Goal: Transaction & Acquisition: Download file/media

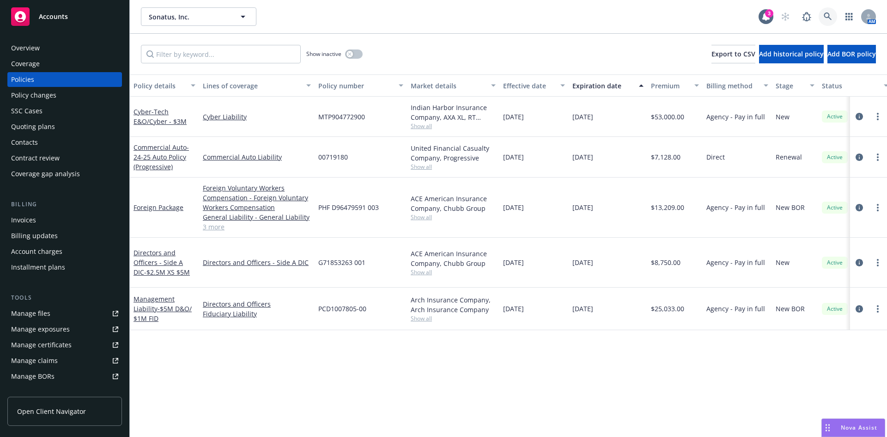
click at [820, 12] on link at bounding box center [828, 16] width 18 height 18
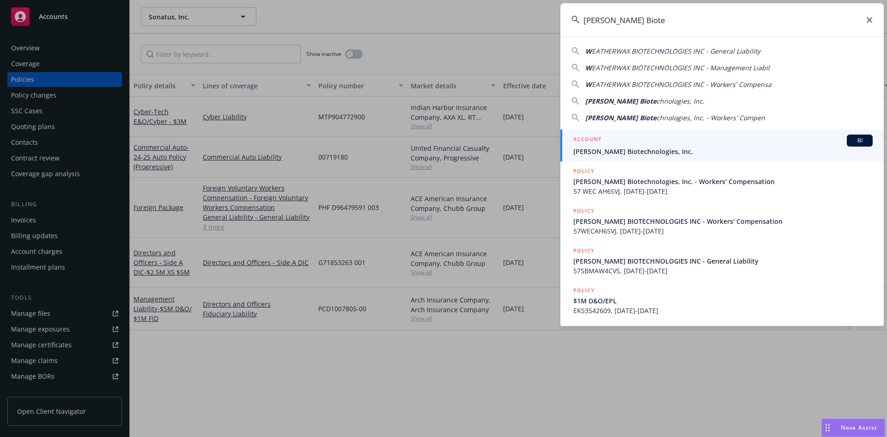
type input "[PERSON_NAME] Biote"
click at [632, 142] on div "ACCOUNT BI" at bounding box center [722, 140] width 299 height 12
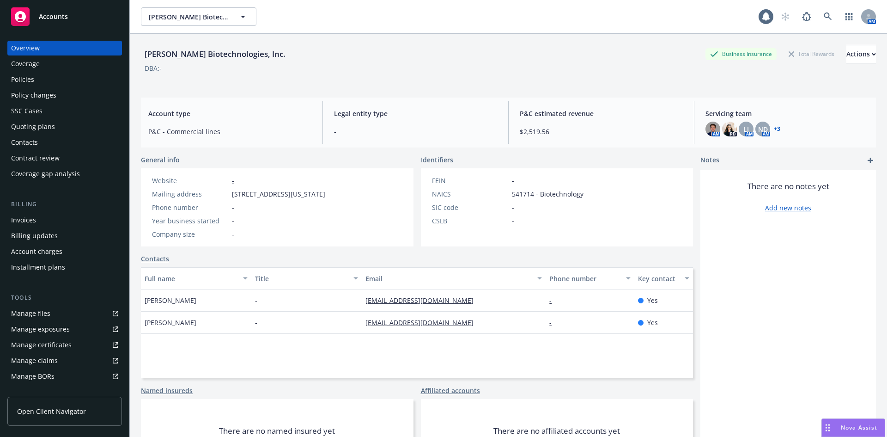
scroll to position [165, 0]
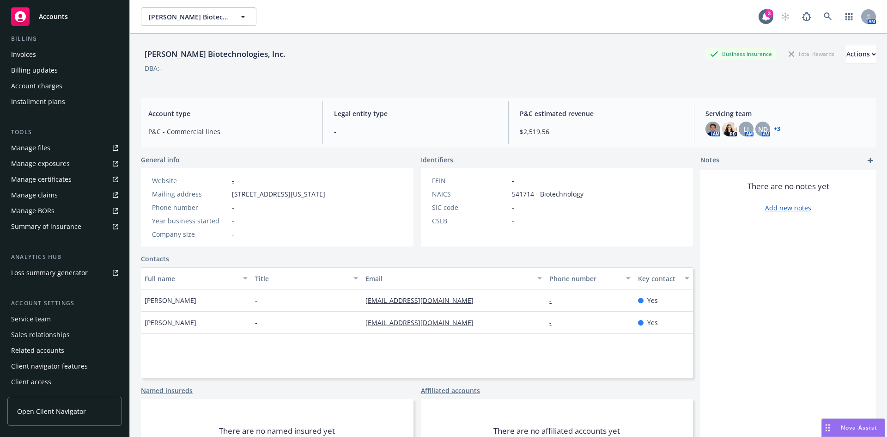
click at [54, 152] on link "Manage files" at bounding box center [64, 147] width 115 height 15
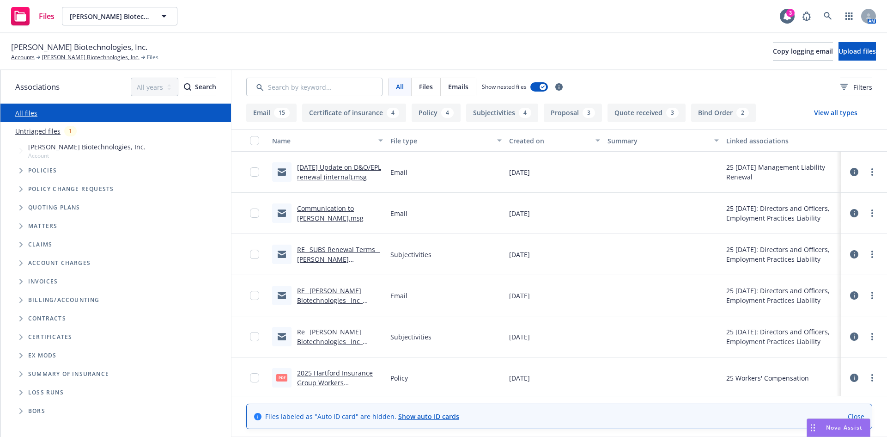
click at [336, 176] on link "[DATE] Update on D&O/EPL renewal (internal).msg" at bounding box center [339, 172] width 84 height 18
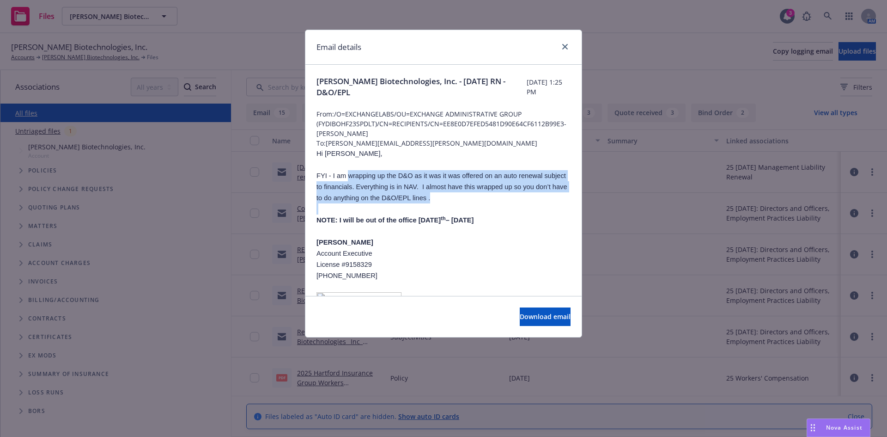
drag, startPoint x: 347, startPoint y: 179, endPoint x: 536, endPoint y: 209, distance: 191.4
click at [536, 209] on div "Hi [PERSON_NAME], FYI - I am wrapping up the D&O as it was it was offered on an…" at bounding box center [443, 272] width 254 height 248
click at [536, 209] on p at bounding box center [443, 208] width 254 height 11
drag, startPoint x: 362, startPoint y: 184, endPoint x: 477, endPoint y: 198, distance: 116.4
click at [477, 198] on p "FYI - I am wrapping up the D&O as it was it was offered on an auto renewal subj…" at bounding box center [443, 186] width 254 height 33
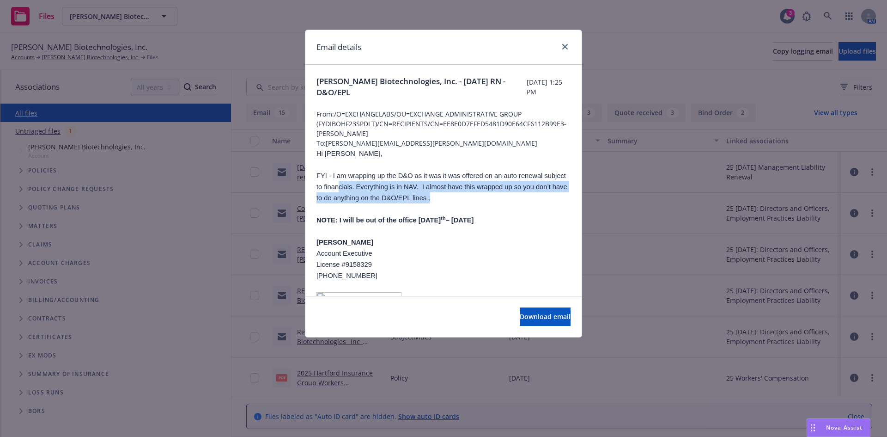
click at [477, 198] on p "FYI - I am wrapping up the D&O as it was it was offered on an auto renewal subj…" at bounding box center [443, 186] width 254 height 33
drag, startPoint x: 477, startPoint y: 198, endPoint x: 397, endPoint y: 170, distance: 85.2
click at [397, 170] on p "FYI - I am wrapping up the D&O as it was it was offered on an auto renewal subj…" at bounding box center [443, 186] width 254 height 33
click at [459, 184] on span "FYI - I am wrapping up the D&O as it was it was offered on an auto renewal subj…" at bounding box center [441, 187] width 251 height 30
drag, startPoint x: 480, startPoint y: 198, endPoint x: 389, endPoint y: 181, distance: 91.7
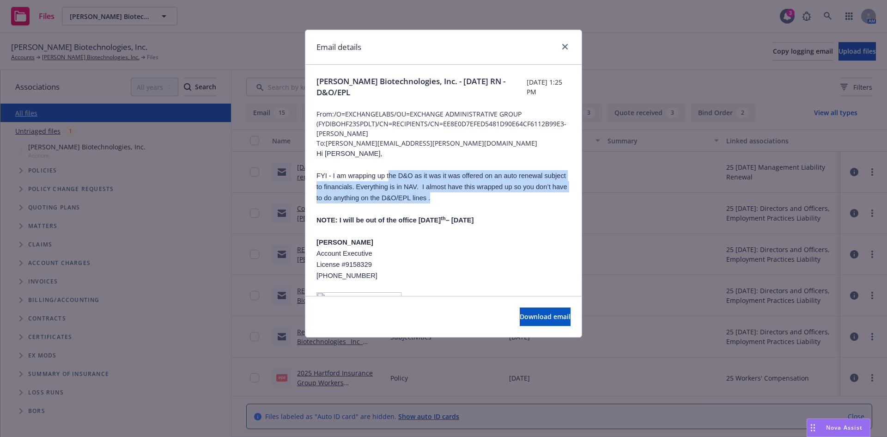
click at [389, 181] on p "FYI - I am wrapping up the D&O as it was it was offered on an auto renewal subj…" at bounding box center [443, 186] width 254 height 33
click at [509, 198] on p "FYI - I am wrapping up the D&O as it was it was offered on an auto renewal subj…" at bounding box center [443, 186] width 254 height 33
drag, startPoint x: 507, startPoint y: 198, endPoint x: 387, endPoint y: 186, distance: 120.7
click at [386, 186] on p "FYI - I am wrapping up the D&O as it was it was offered on an auto renewal subj…" at bounding box center [443, 186] width 254 height 33
click at [480, 197] on p "FYI - I am wrapping up the D&O as it was it was offered on an auto renewal subj…" at bounding box center [443, 186] width 254 height 33
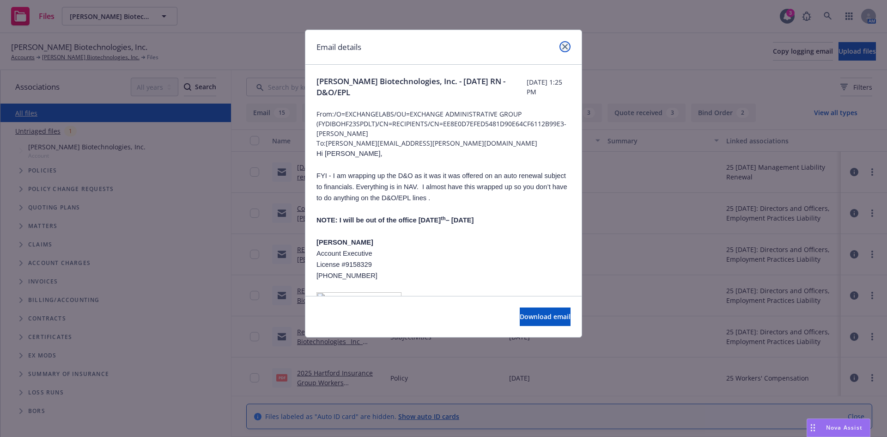
click at [565, 47] on icon "close" at bounding box center [565, 47] width 6 height 6
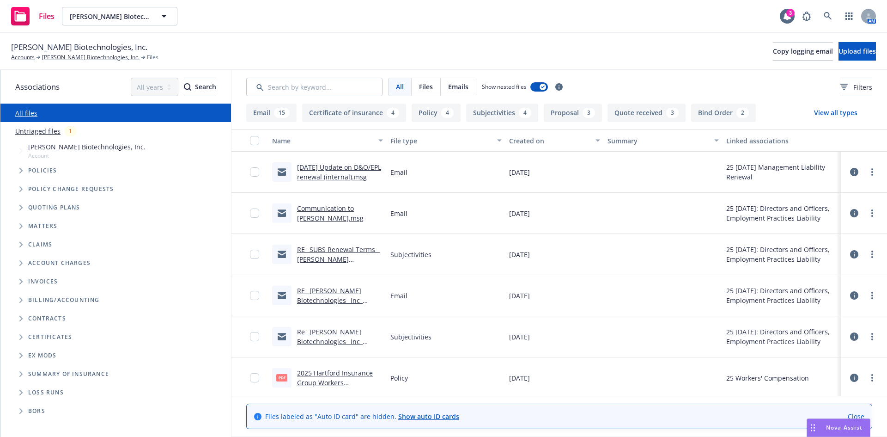
click at [329, 249] on link "RE_ SUBS Renewal Terms _ [PERSON_NAME] Biotechnologies Corporation _ Policy Num…" at bounding box center [338, 273] width 83 height 57
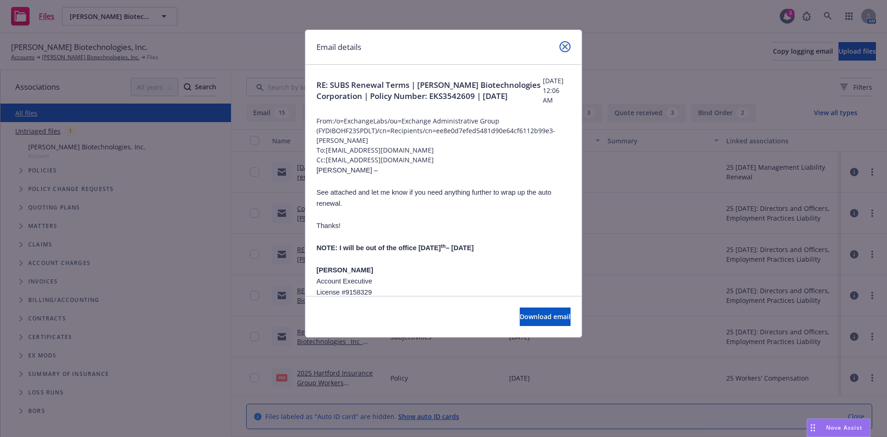
click at [562, 48] on icon "close" at bounding box center [565, 47] width 6 height 6
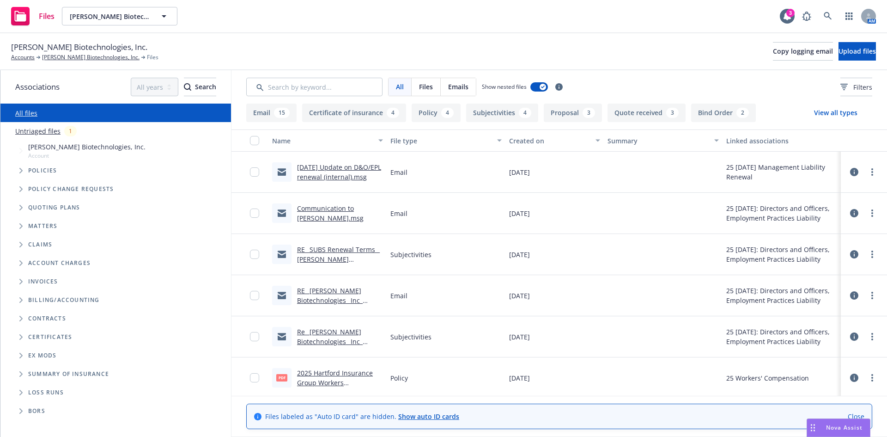
click at [315, 346] on div "Re_ [PERSON_NAME] Biotechnologies_ Inc_ 9_19_2025 Management Liability Renewal.…" at bounding box center [327, 336] width 118 height 41
click at [315, 341] on link "Re_ [PERSON_NAME] Biotechnologies_ Inc_ 9_19_2025 Management Liability Renewal.…" at bounding box center [334, 346] width 74 height 38
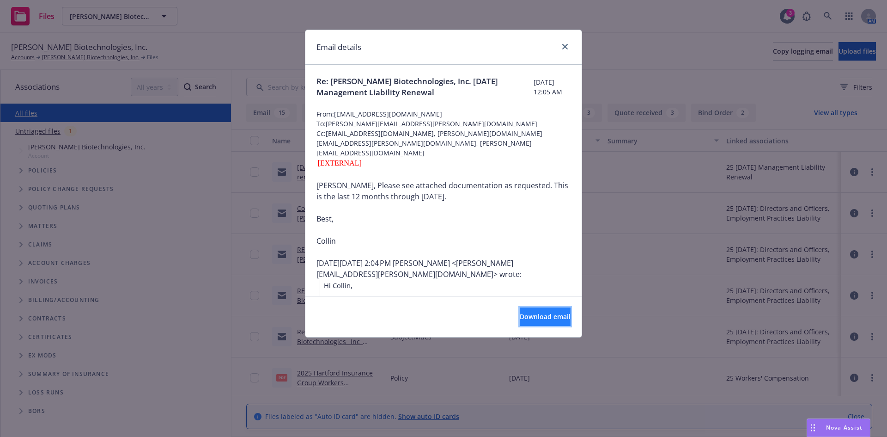
click at [543, 316] on span "Download email" at bounding box center [545, 316] width 51 height 9
click at [565, 47] on icon "close" at bounding box center [565, 47] width 6 height 6
